Goal: Navigation & Orientation: Understand site structure

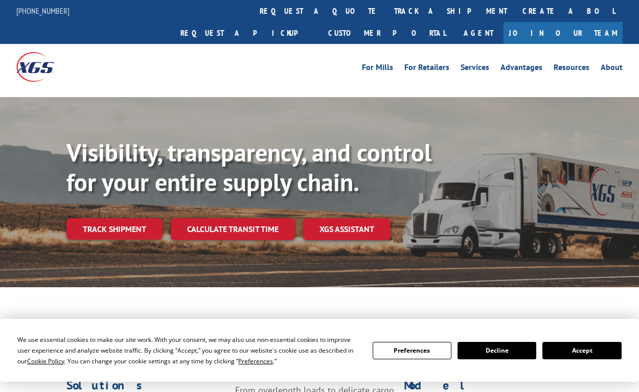
scroll to position [204, 0]
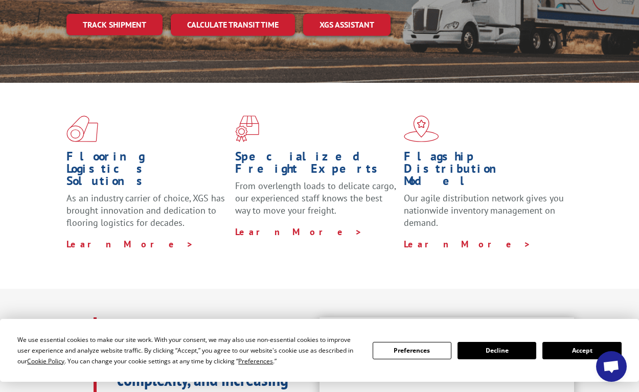
drag, startPoint x: 576, startPoint y: 354, endPoint x: 516, endPoint y: 289, distance: 88.6
click at [576, 354] on button "Accept" at bounding box center [581, 350] width 79 height 17
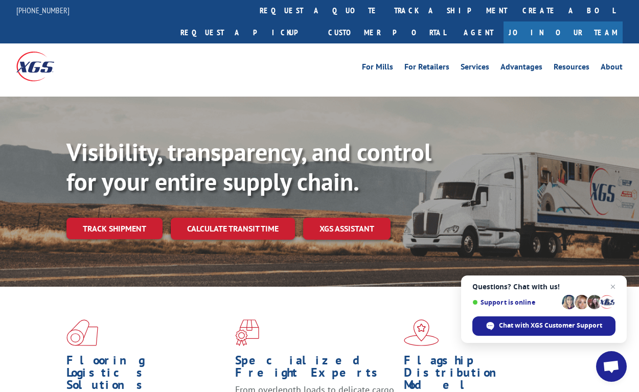
scroll to position [0, 0]
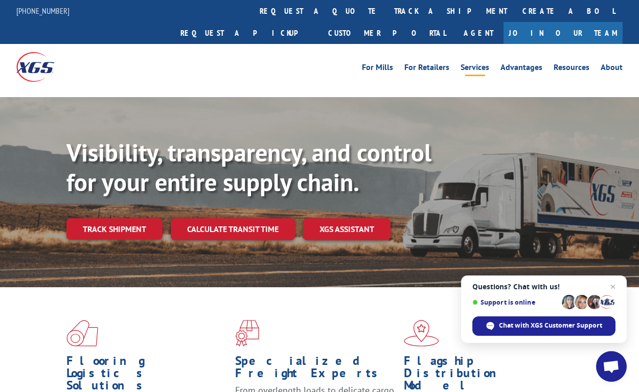
click at [485, 63] on link "Services" at bounding box center [474, 68] width 29 height 11
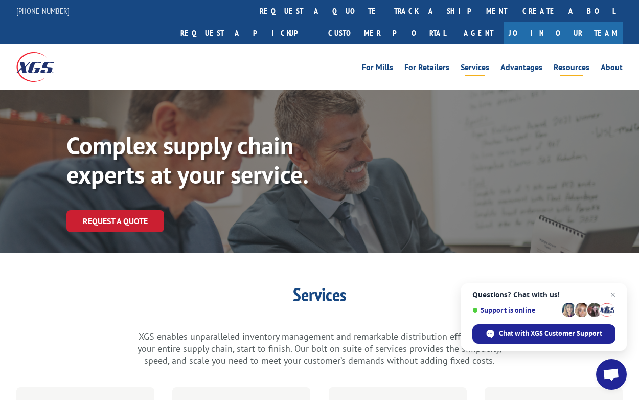
click at [569, 63] on link "Resources" at bounding box center [571, 68] width 36 height 11
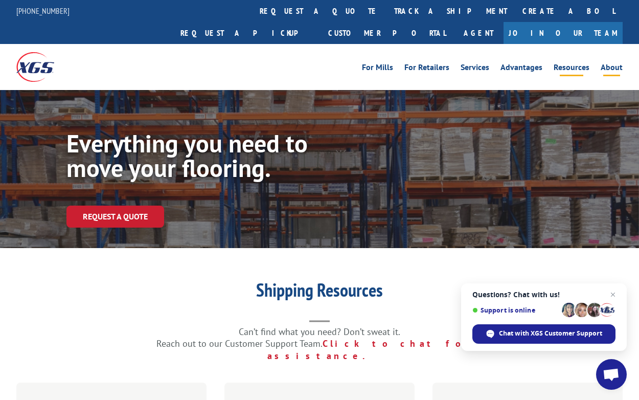
click at [615, 63] on link "About" at bounding box center [611, 68] width 22 height 11
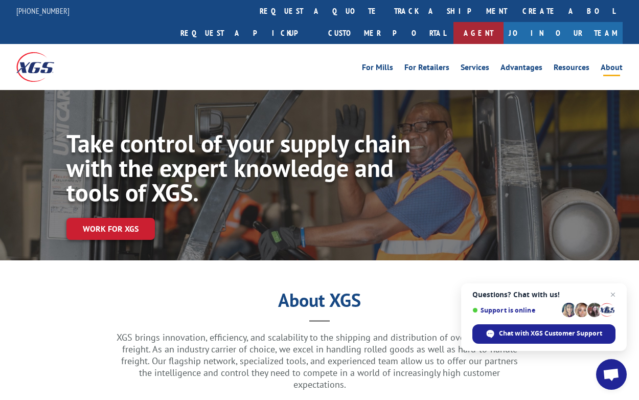
click at [503, 22] on link "Agent" at bounding box center [478, 33] width 50 height 22
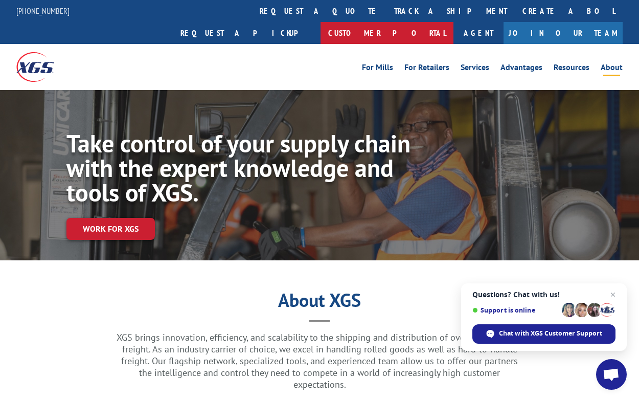
click at [453, 22] on link "Customer Portal" at bounding box center [386, 33] width 133 height 22
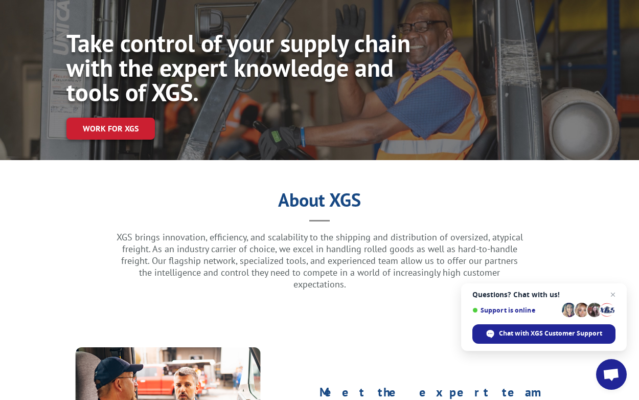
scroll to position [153, 0]
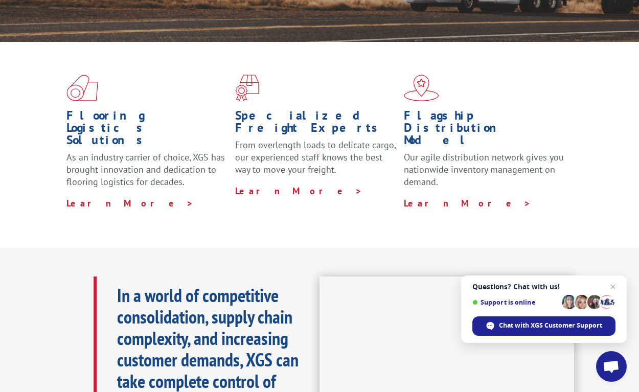
scroll to position [217, 0]
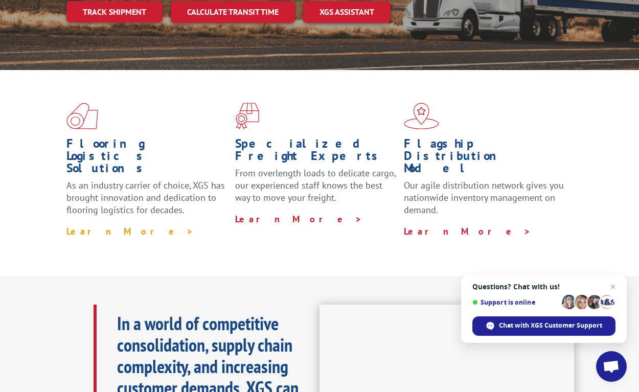
click at [91, 225] on link "Learn More >" at bounding box center [129, 231] width 127 height 12
